Goal: Communication & Community: Answer question/provide support

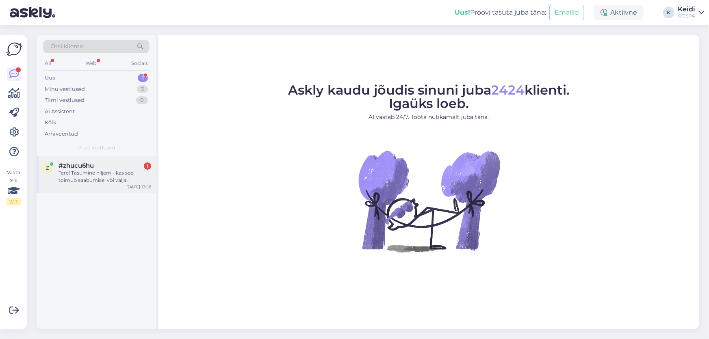
drag, startPoint x: 87, startPoint y: 172, endPoint x: 115, endPoint y: 176, distance: 27.9
click at [88, 173] on div "Tere! Tasumine hiljem - kas see toimub saabumisel või välja registreerimisel?" at bounding box center [105, 177] width 93 height 15
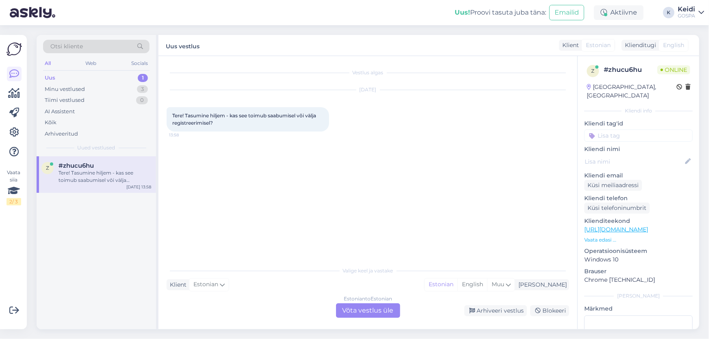
click at [383, 311] on div "Estonian to Estonian Võta vestlus üle" at bounding box center [368, 311] width 64 height 15
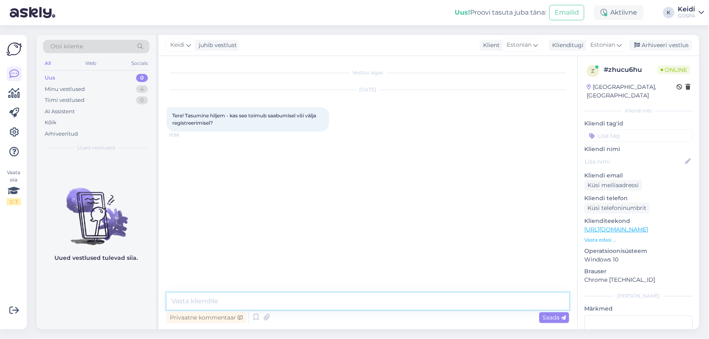
click at [247, 302] on textarea at bounding box center [368, 301] width 403 height 17
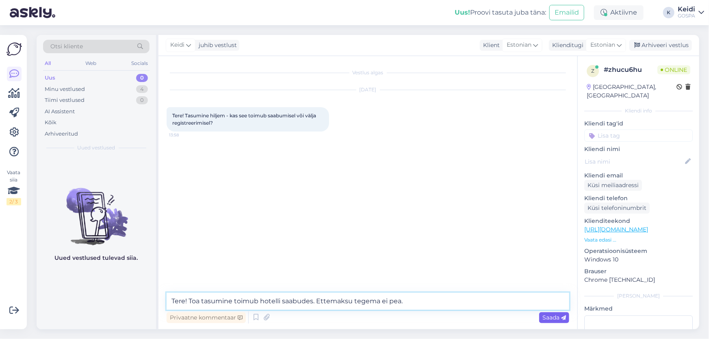
type textarea "Tere! Toa tasumine toimub hotelli saabudes. Ettemaksu tegema ei pea."
click at [543, 318] on span "Saada" at bounding box center [555, 317] width 24 height 7
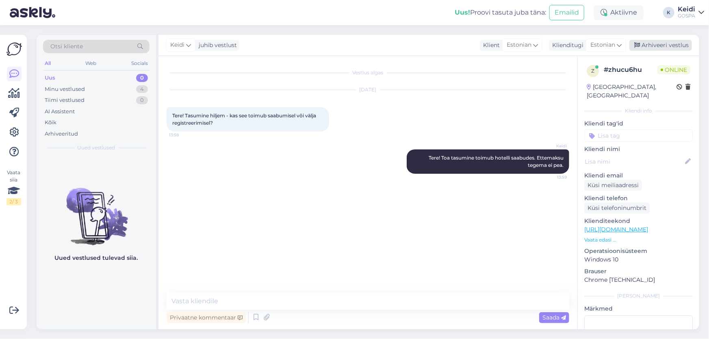
drag, startPoint x: 649, startPoint y: 44, endPoint x: 644, endPoint y: 54, distance: 10.9
click at [649, 45] on div "Arhiveeri vestlus" at bounding box center [661, 45] width 63 height 11
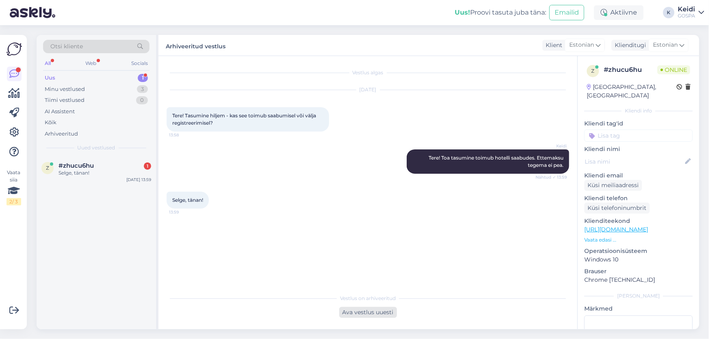
click at [359, 316] on div "Ava vestlus uuesti" at bounding box center [368, 312] width 58 height 11
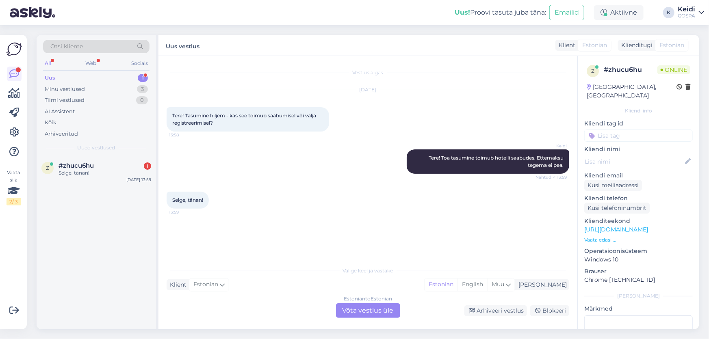
click at [357, 308] on div "Estonian to Estonian Võta vestlus üle" at bounding box center [368, 311] width 64 height 15
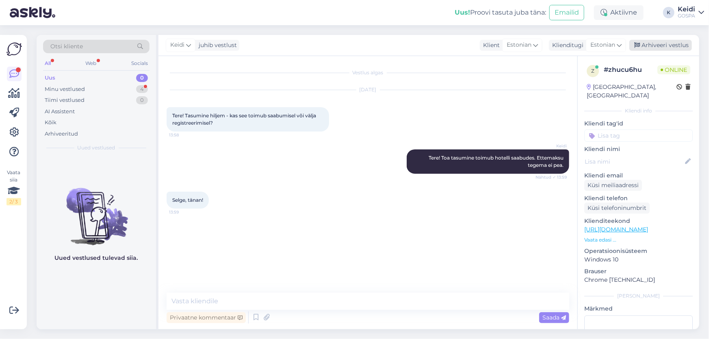
click at [667, 40] on div "Arhiveeri vestlus" at bounding box center [661, 45] width 63 height 11
